Goal: Task Accomplishment & Management: Use online tool/utility

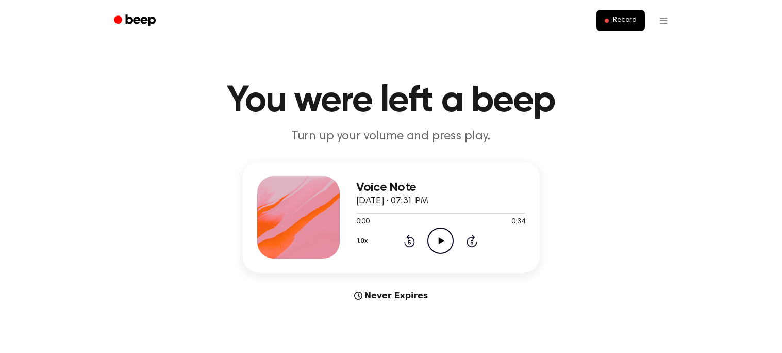
click at [443, 238] on icon "Play Audio" at bounding box center [440, 240] width 26 height 26
click at [604, 16] on button "Record" at bounding box center [620, 21] width 48 height 22
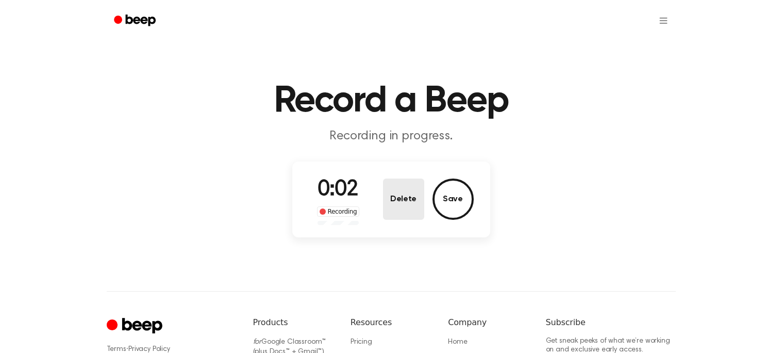
click at [410, 192] on button "Delete" at bounding box center [403, 198] width 41 height 41
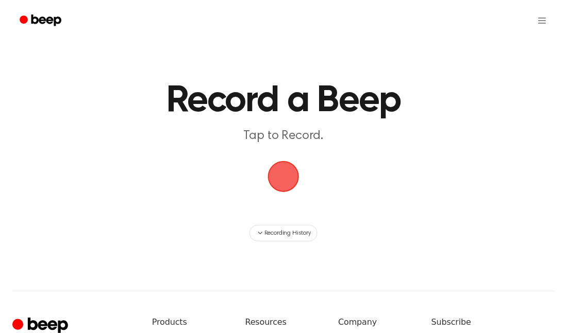
click at [293, 172] on span "button" at bounding box center [283, 177] width 38 height 38
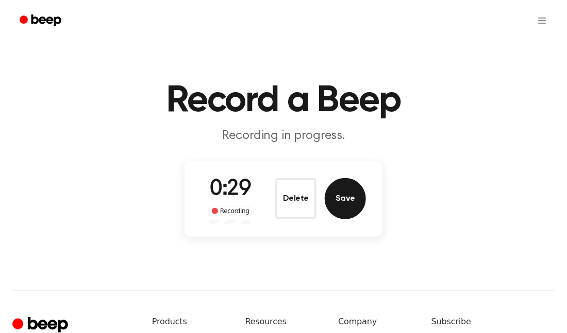
click at [342, 191] on button "Save" at bounding box center [345, 198] width 41 height 41
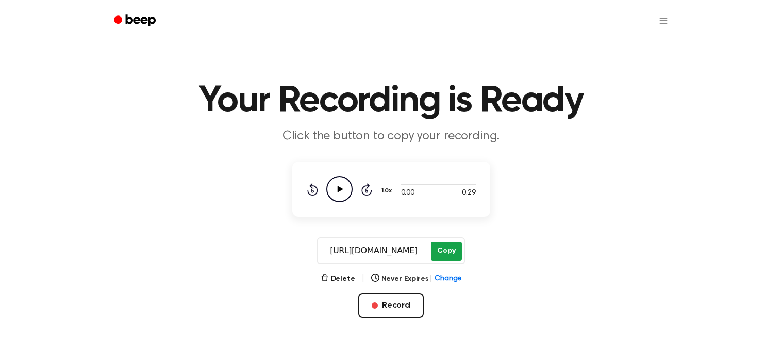
click at [448, 253] on button "Copy" at bounding box center [446, 250] width 30 height 19
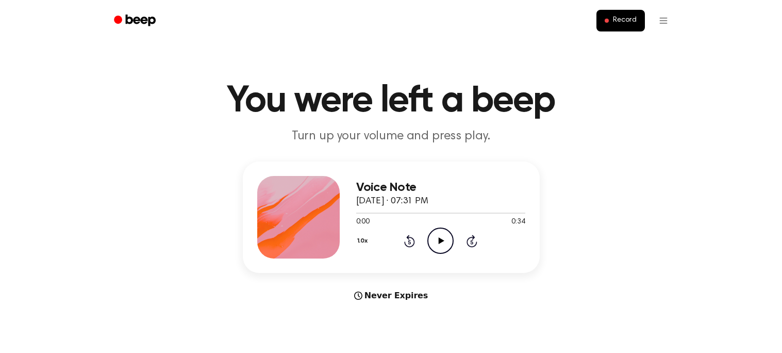
click at [646, 44] on link "Recording History" at bounding box center [642, 46] width 64 height 17
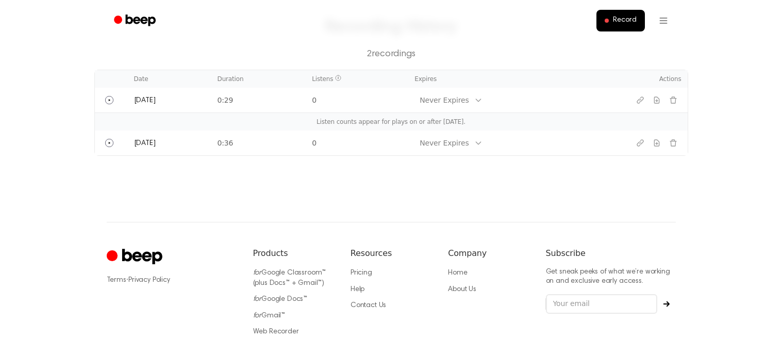
scroll to position [69, 0]
click at [109, 99] on icon "Play" at bounding box center [109, 99] width 2 height 2
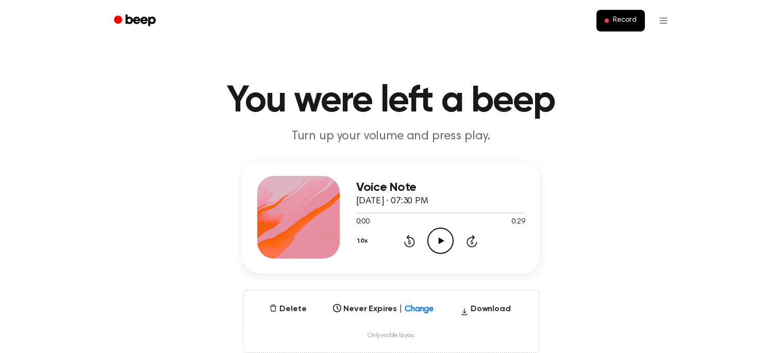
click at [437, 237] on icon "Play Audio" at bounding box center [440, 240] width 26 height 26
